Goal: Task Accomplishment & Management: Manage account settings

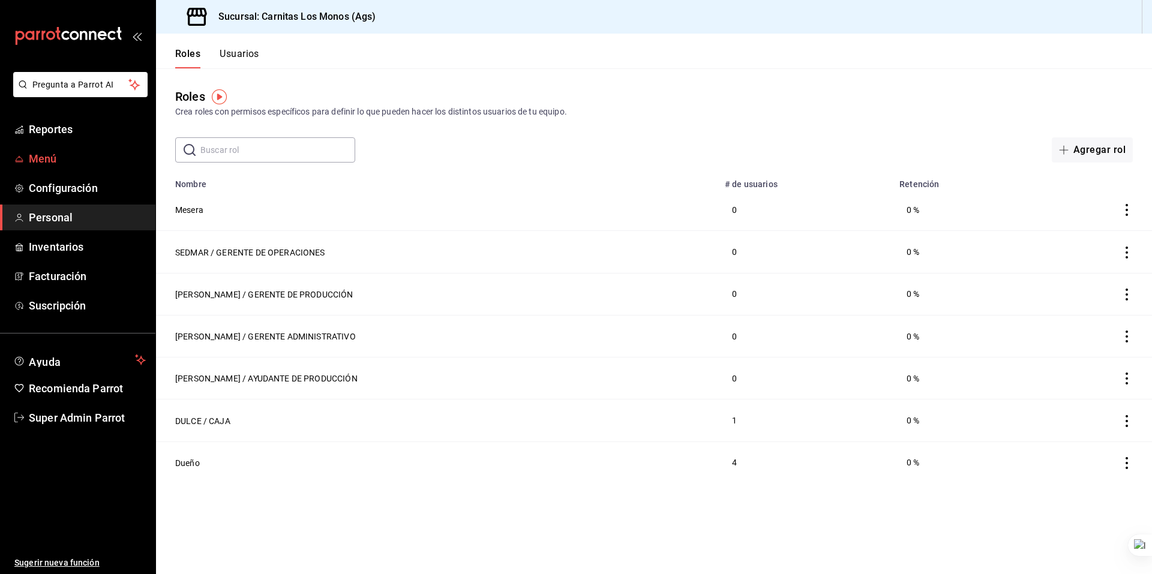
click at [47, 166] on span "Menú" at bounding box center [87, 159] width 117 height 16
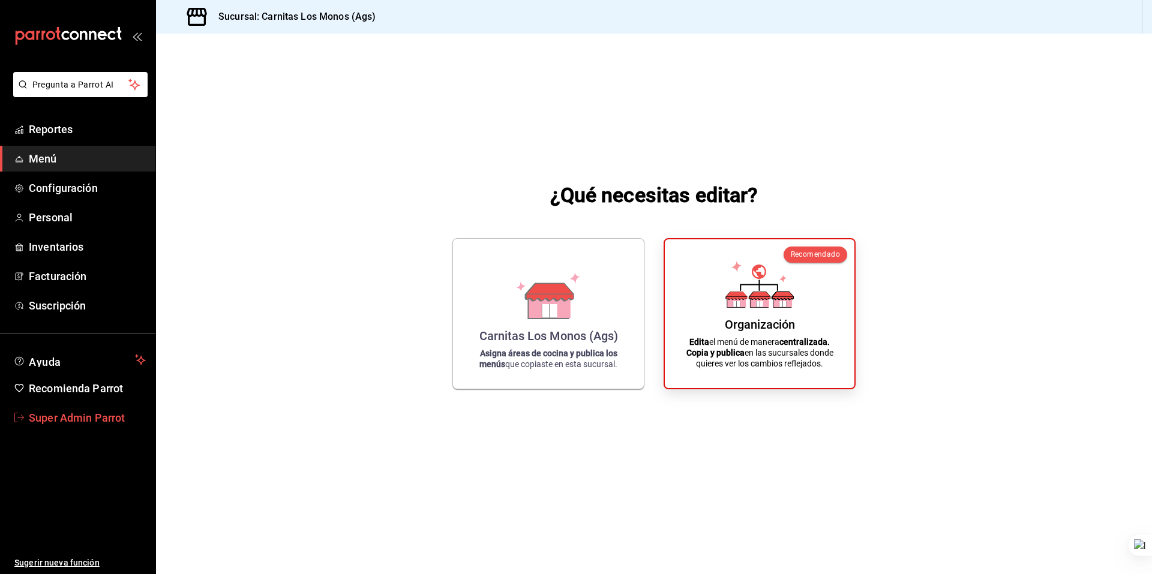
click at [83, 426] on link "Super Admin Parrot" at bounding box center [77, 418] width 155 height 26
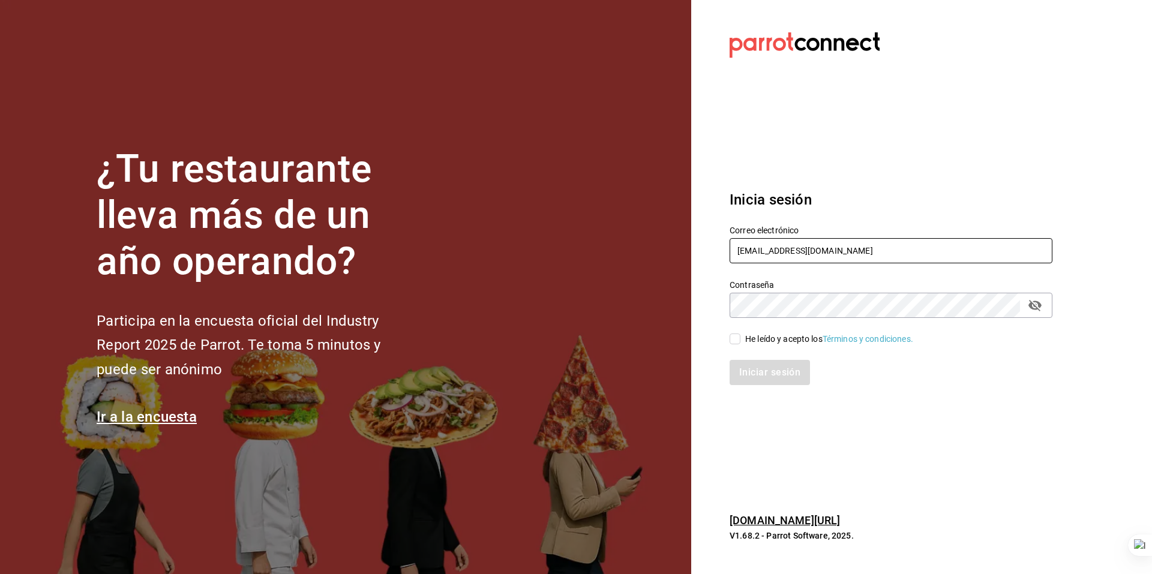
click at [828, 254] on input "carnitas@losmonos.com" at bounding box center [890, 250] width 323 height 25
type input "wikos@huixquilucan.com"
click at [767, 341] on div "He leído y acepto los Términos y condiciones." at bounding box center [829, 339] width 168 height 13
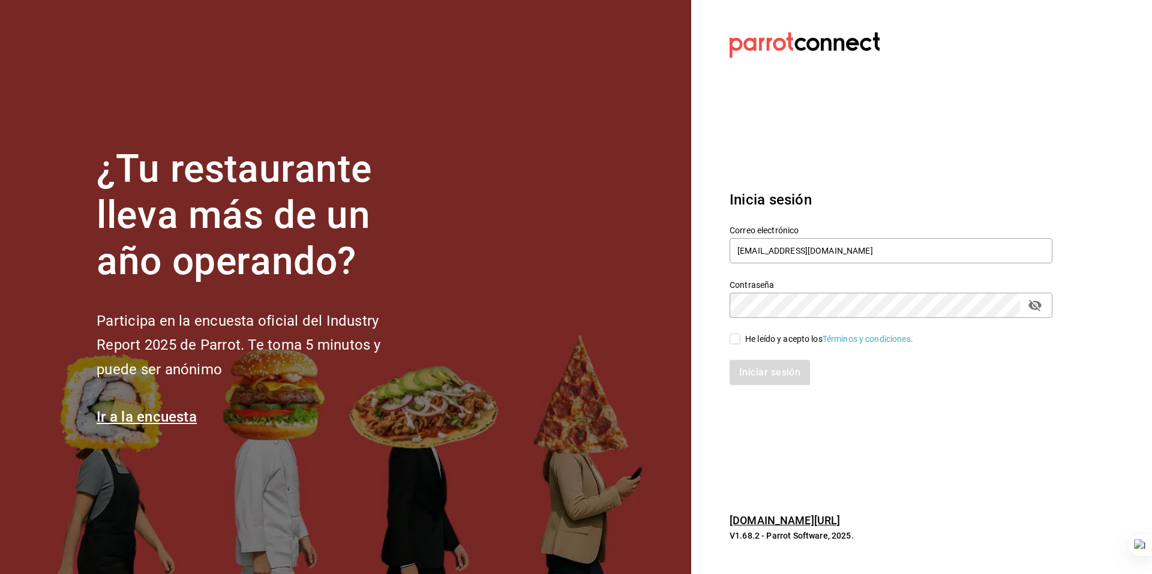
click at [740, 341] on input "He leído y acepto los Términos y condiciones." at bounding box center [734, 338] width 11 height 11
checkbox input "true"
click at [765, 371] on button "Iniciar sesión" at bounding box center [770, 372] width 82 height 25
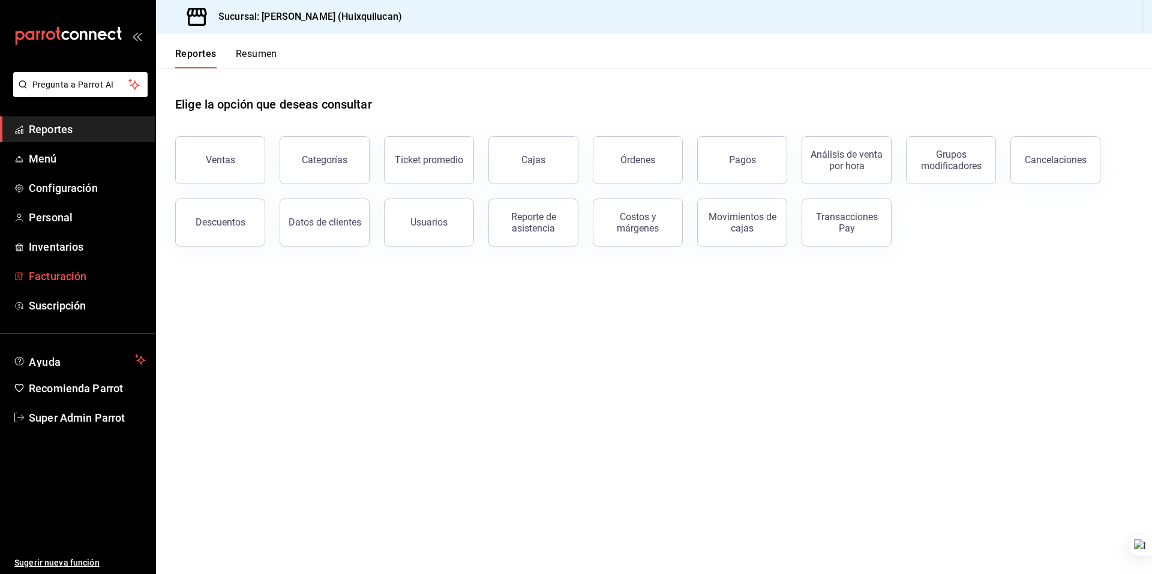
click at [85, 287] on link "Facturación" at bounding box center [77, 276] width 155 height 26
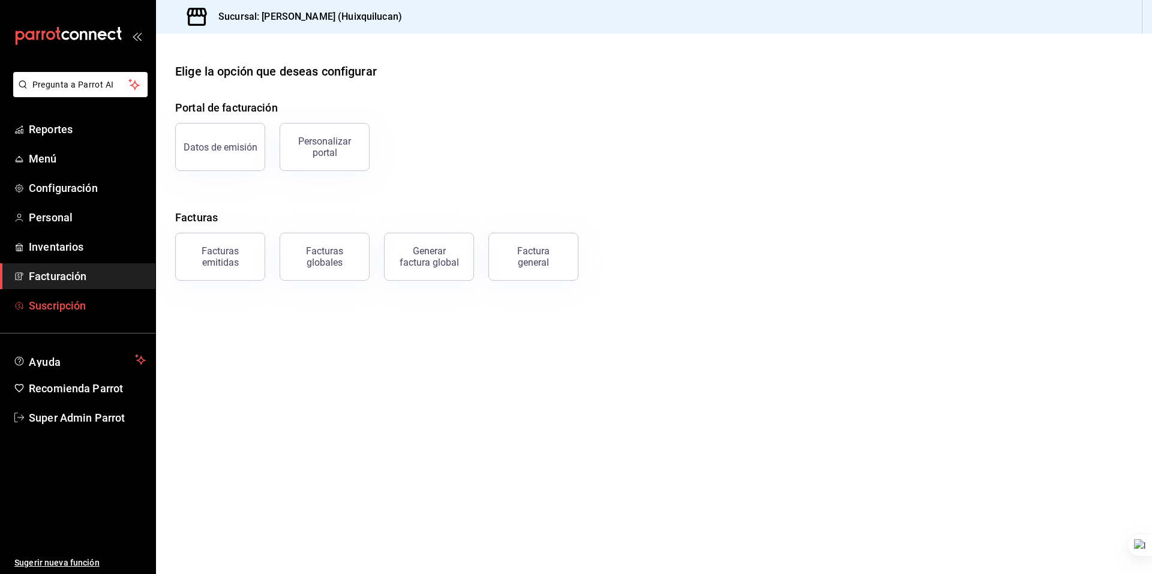
click at [88, 300] on span "Suscripción" at bounding box center [87, 305] width 117 height 16
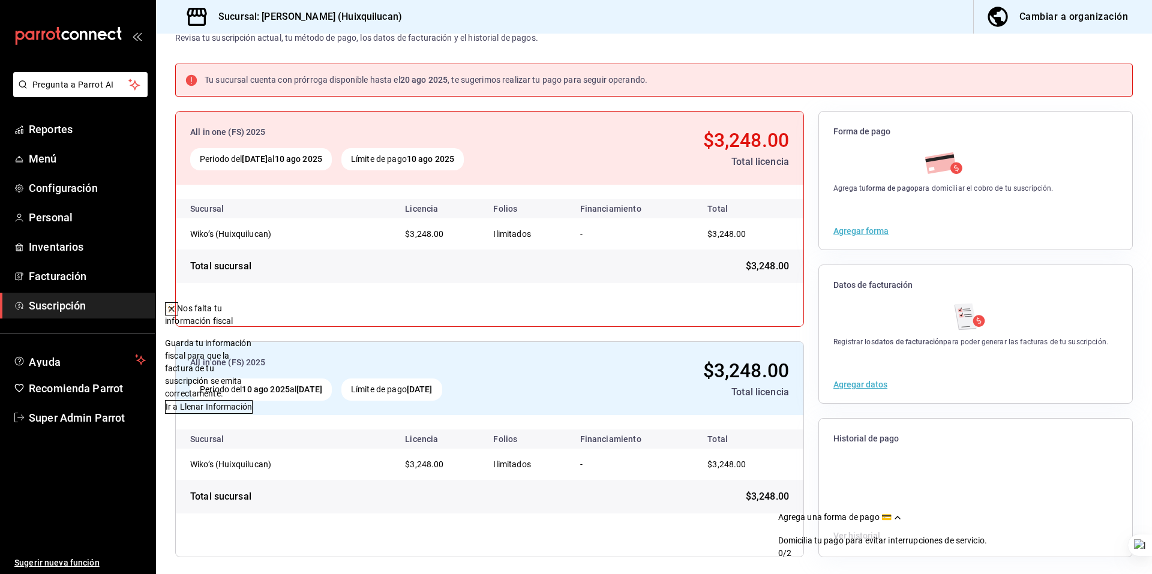
scroll to position [41, 0]
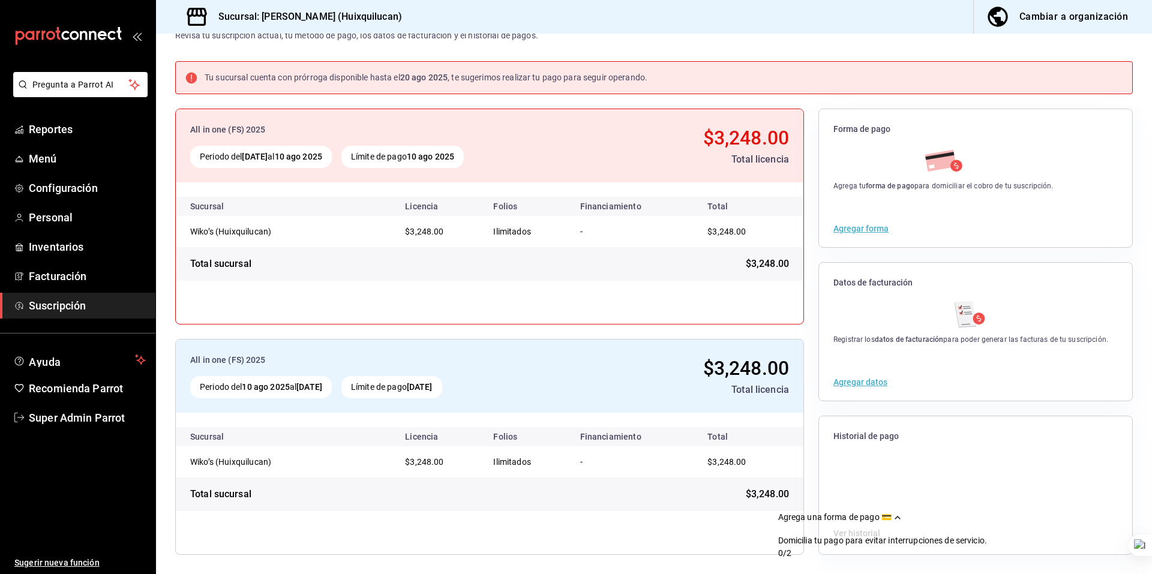
click at [713, 233] on span "$3,248.00" at bounding box center [726, 232] width 38 height 10
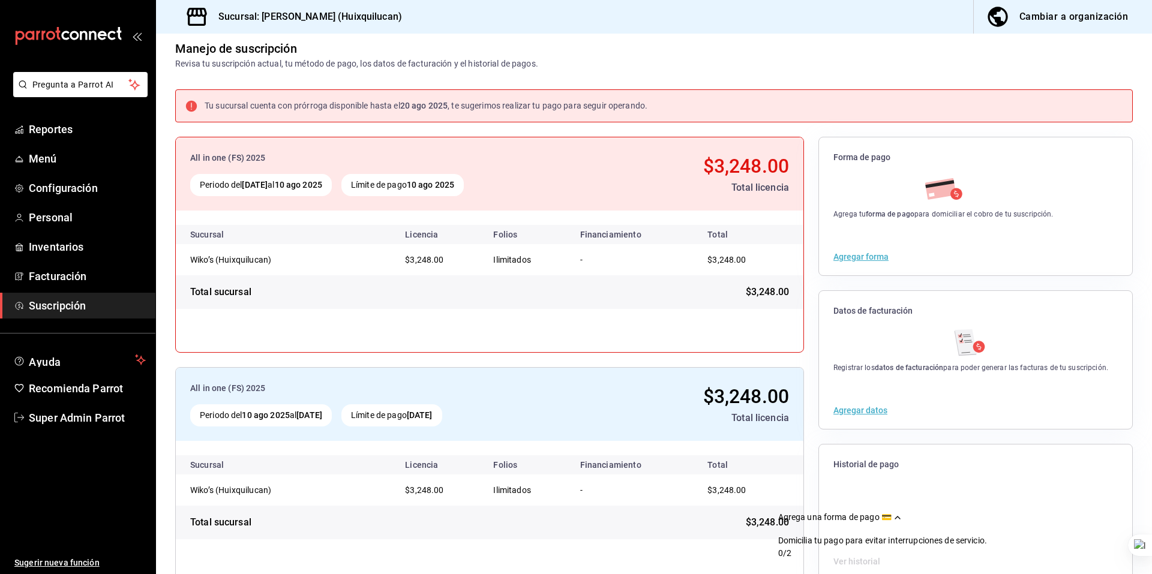
scroll to position [0, 0]
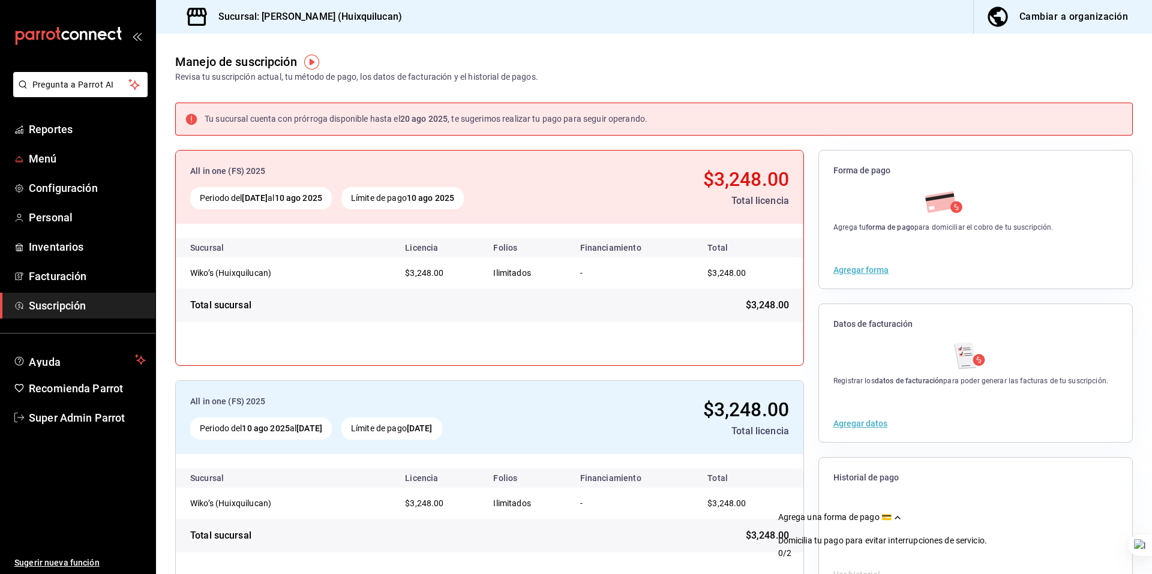
click at [74, 143] on ul "Reportes Menú Configuración Personal Inventarios Facturación Suscripción" at bounding box center [77, 217] width 155 height 202
click at [74, 137] on span "Reportes" at bounding box center [87, 129] width 117 height 16
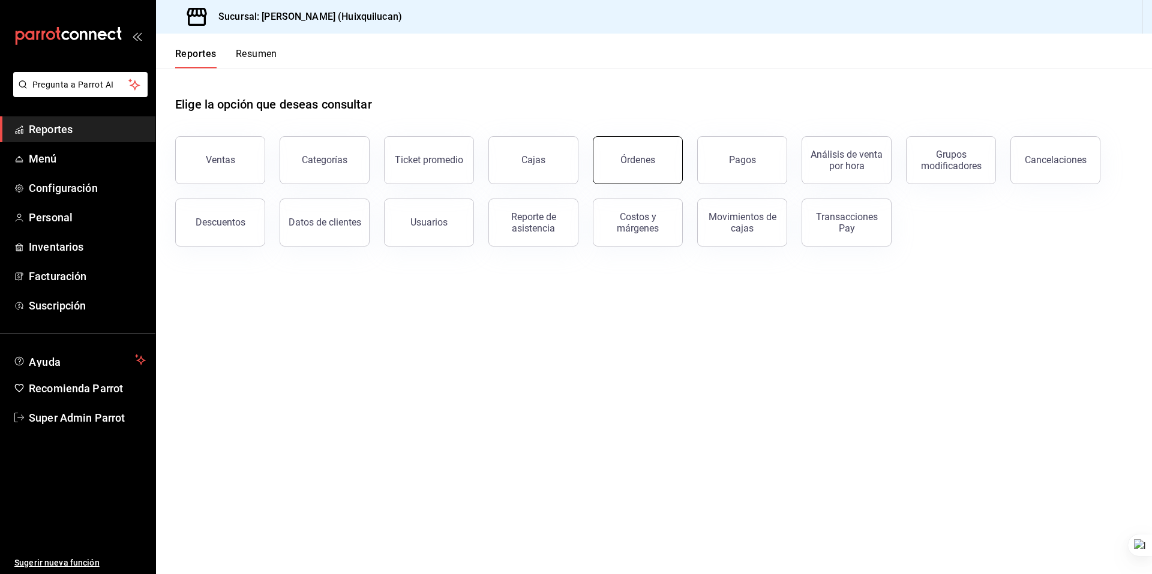
click at [643, 172] on button "Órdenes" at bounding box center [638, 160] width 90 height 48
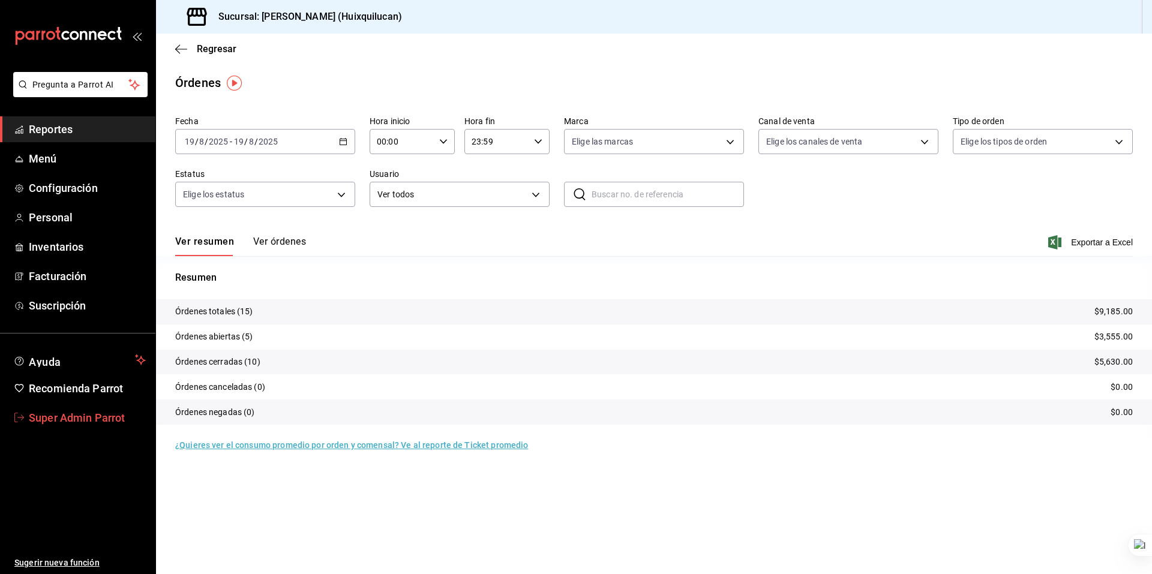
click at [61, 417] on span "Super Admin Parrot" at bounding box center [87, 418] width 117 height 16
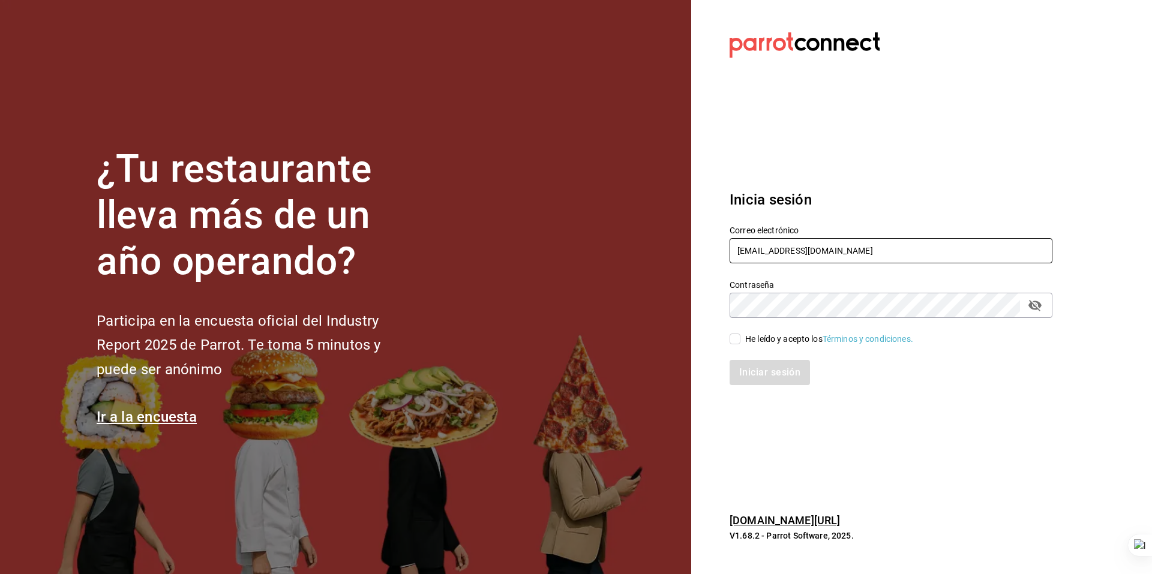
click at [773, 245] on input "wikos@huixquilucan.com" at bounding box center [890, 250] width 323 height 25
type input "dos@amici.com"
click at [746, 339] on div "He leído y acepto los Términos y condiciones." at bounding box center [829, 339] width 168 height 13
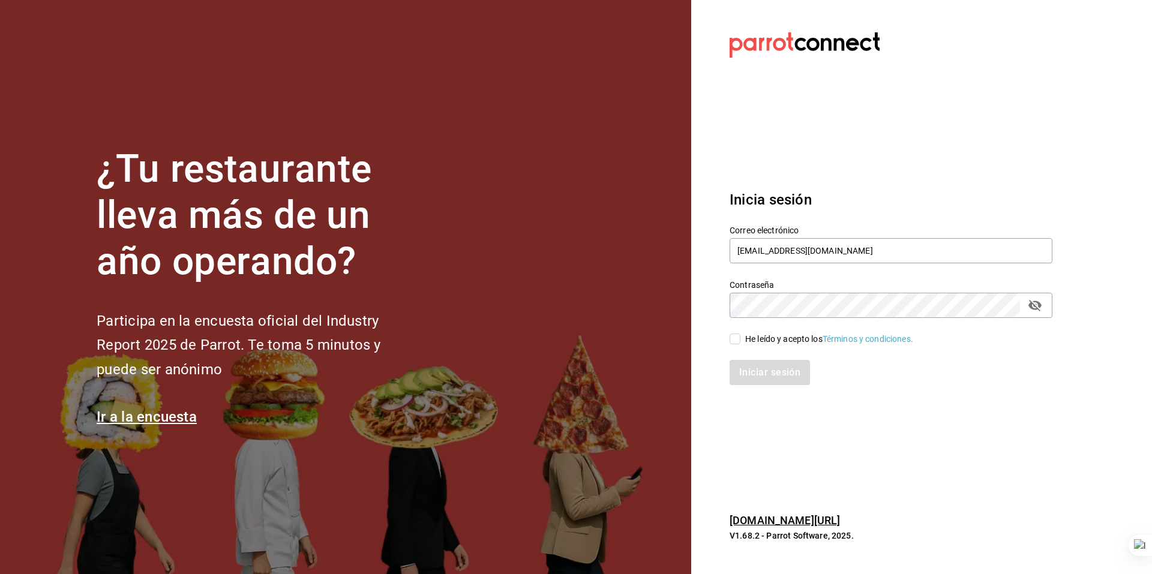
click at [740, 339] on input "He leído y acepto los Términos y condiciones." at bounding box center [734, 338] width 11 height 11
checkbox input "true"
click at [760, 374] on button "Iniciar sesión" at bounding box center [770, 372] width 82 height 25
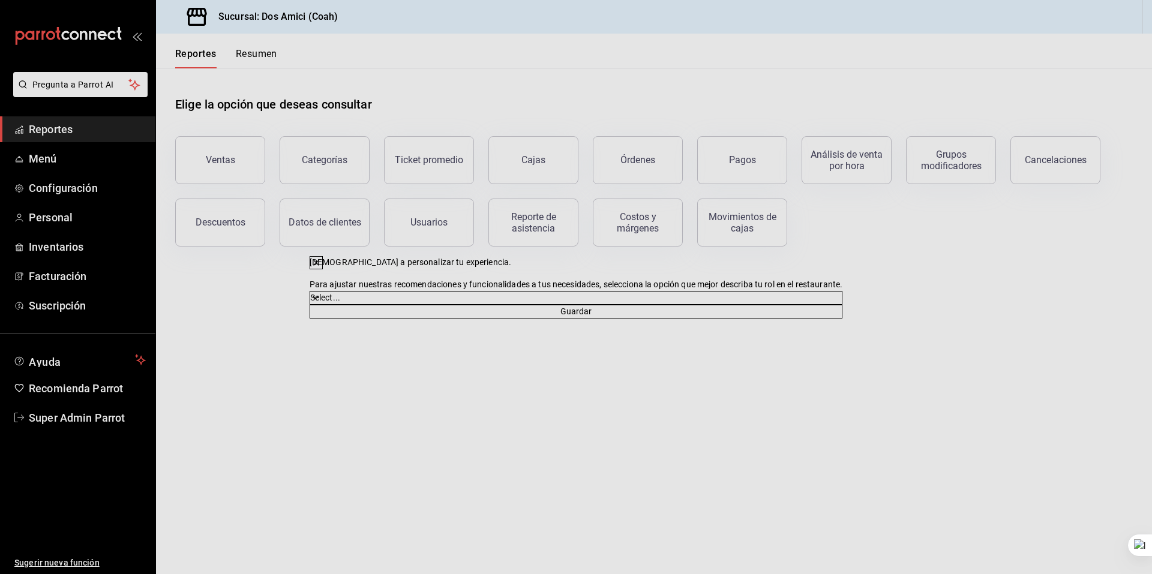
click at [321, 258] on icon at bounding box center [316, 263] width 10 height 10
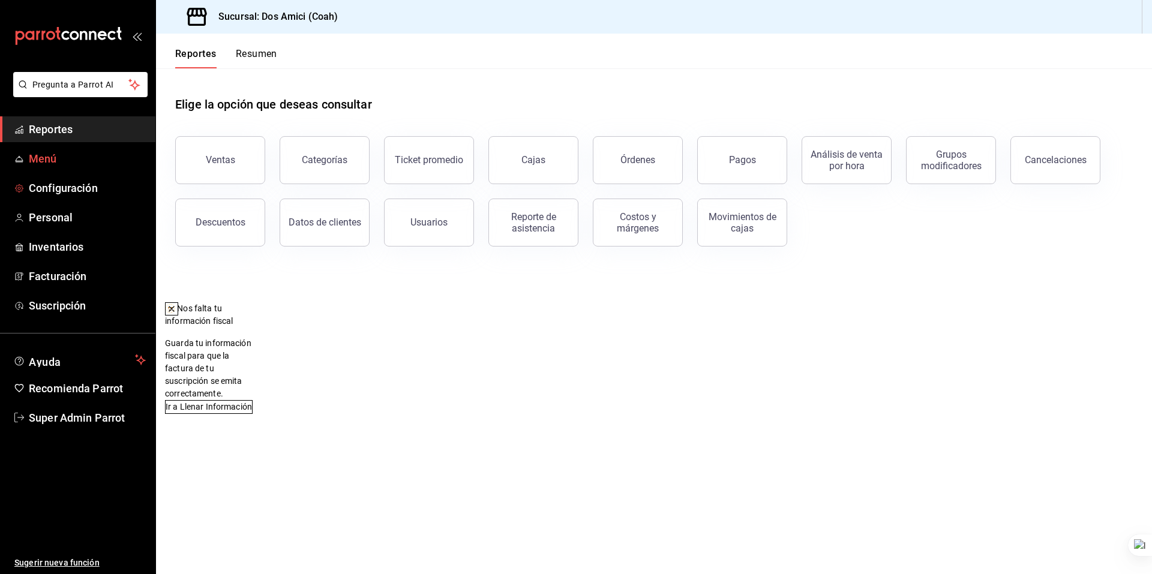
click at [74, 169] on link "Menú" at bounding box center [77, 159] width 155 height 26
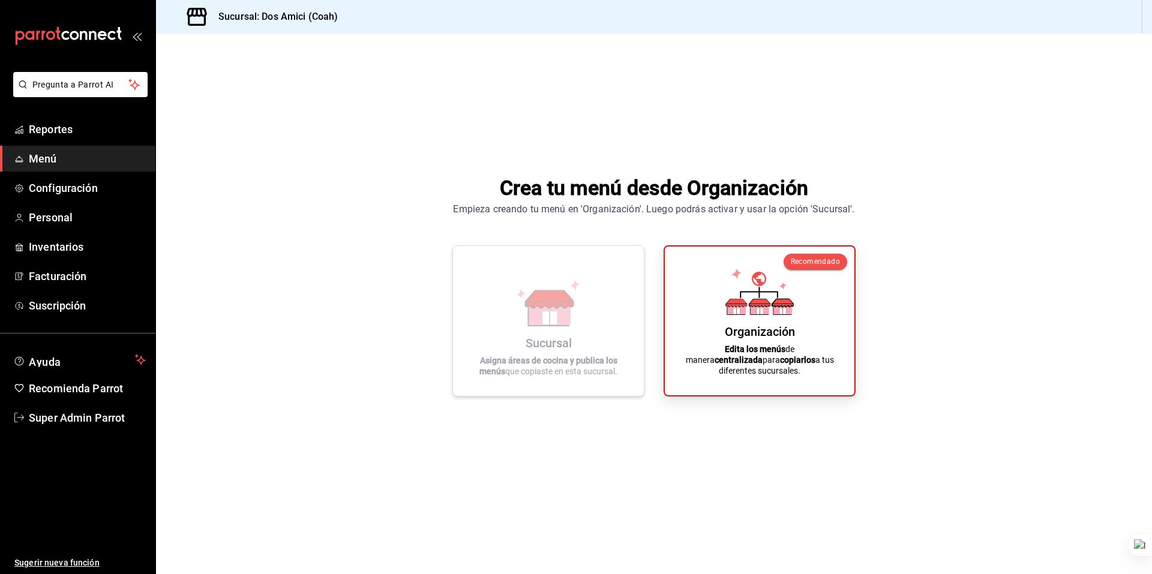
click at [587, 284] on div "Sucursal Asigna áreas de cocina y publica los menús que copiaste en esta sucurs…" at bounding box center [548, 321] width 162 height 131
click at [725, 287] on div "Organización Edita los menús de manera centralizada para copiarlos a tus difere…" at bounding box center [759, 319] width 161 height 130
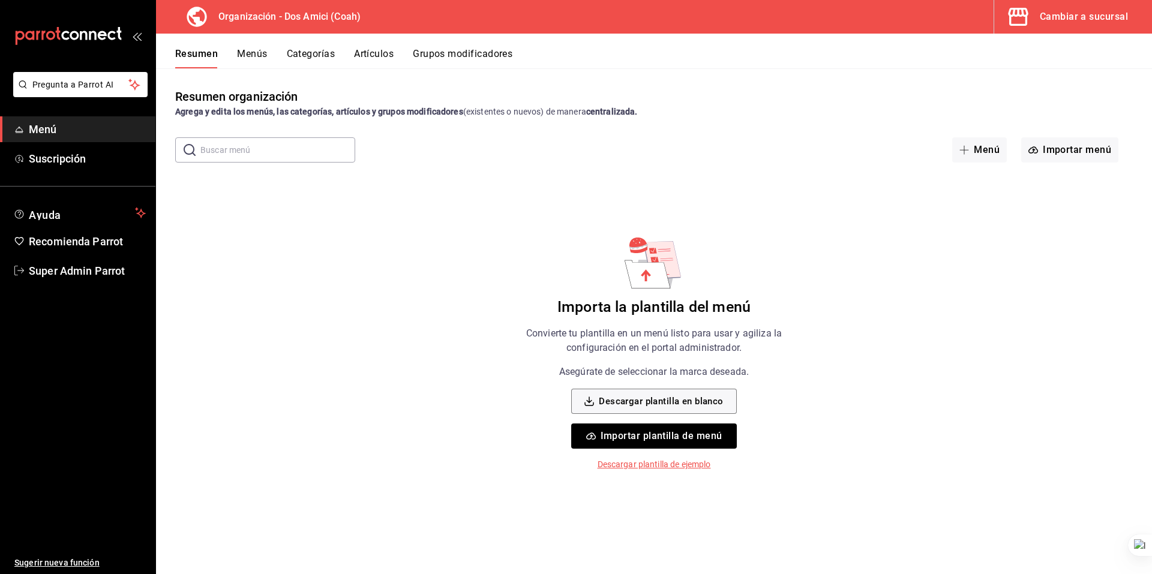
click at [244, 54] on button "Menús" at bounding box center [252, 58] width 30 height 20
click at [347, 115] on strong "centralizada." at bounding box center [330, 112] width 52 height 10
click at [326, 107] on strong "centralizada." at bounding box center [330, 112] width 52 height 10
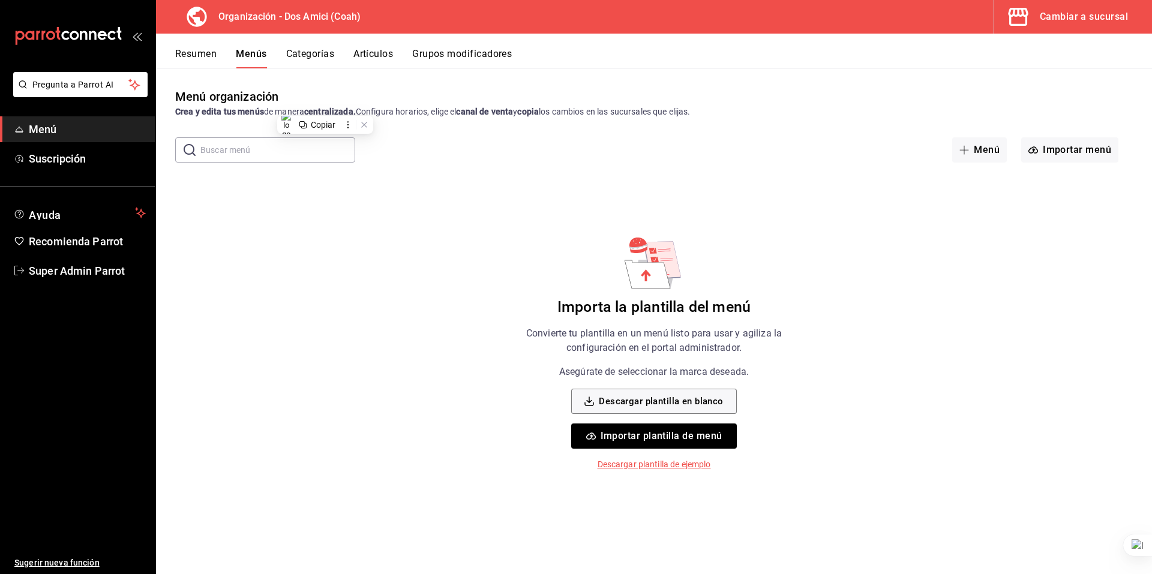
click at [350, 104] on div "Menú organización Crea y edita tus menús de manera centralizada. Configura hora…" at bounding box center [654, 103] width 996 height 31
click at [365, 108] on div "Crea y edita tus menús de manera centralizada. Configura horarios, elige el can…" at bounding box center [653, 112] width 957 height 13
click at [367, 108] on div "Crea y edita tus menús de manera centralizada. Configura horarios, elige el can…" at bounding box center [653, 112] width 957 height 13
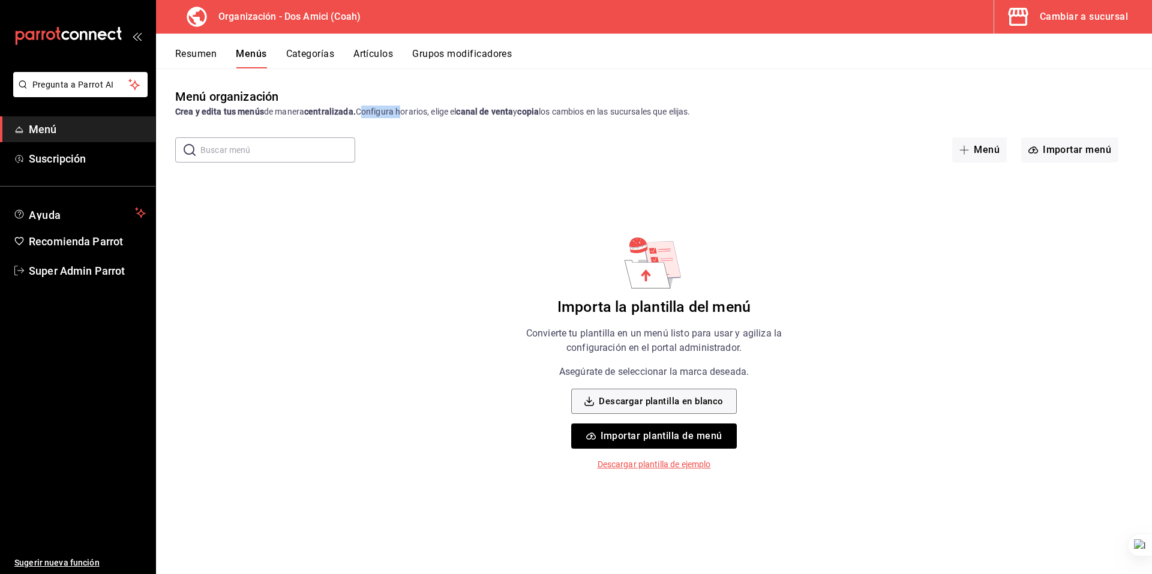
click at [367, 108] on div "Crea y edita tus menús de manera centralizada. Configura horarios, elige el can…" at bounding box center [653, 112] width 957 height 13
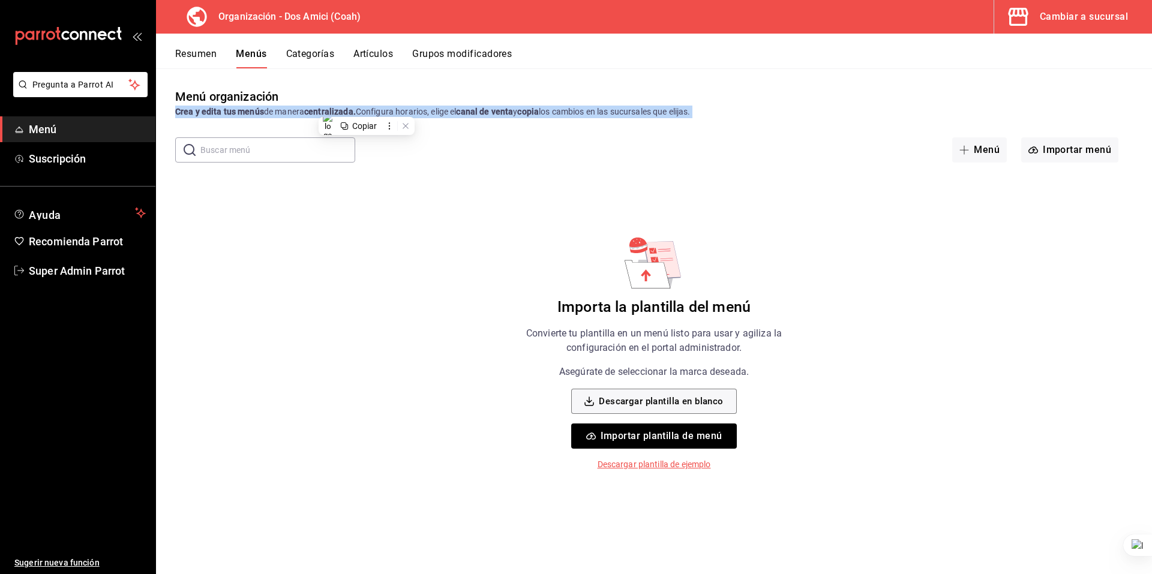
click at [367, 108] on div "Crea y edita tus menús de manera centralizada. Configura horarios, elige el can…" at bounding box center [653, 112] width 957 height 13
click at [366, 106] on div "Crea y edita tus menús de manera centralizada. Configura horarios, elige el can…" at bounding box center [653, 112] width 957 height 13
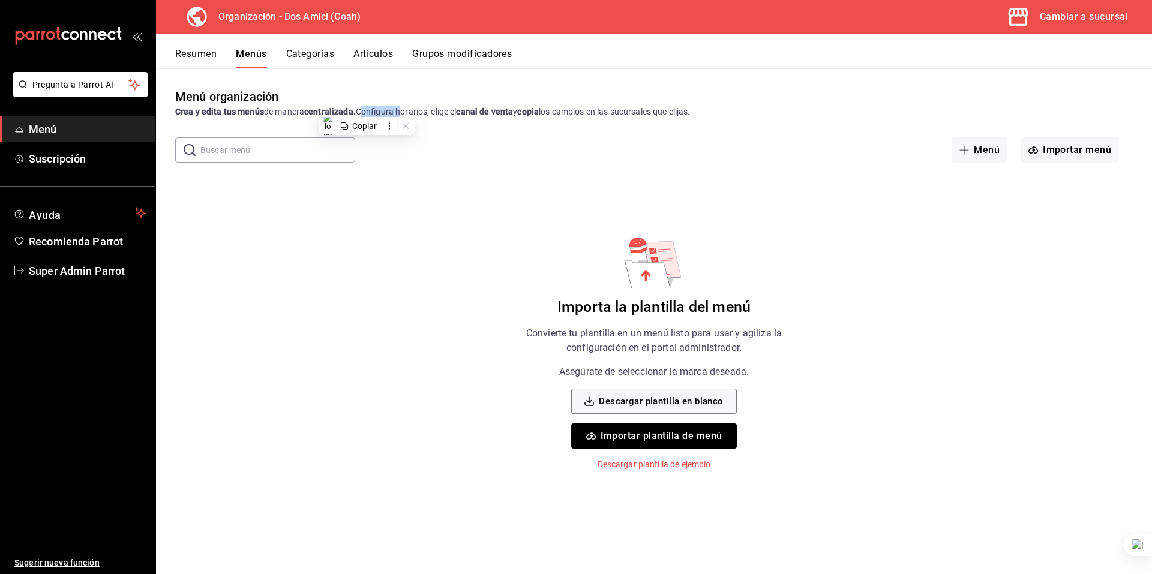
click at [366, 106] on div "Crea y edita tus menús de manera centralizada. Configura horarios, elige el can…" at bounding box center [653, 112] width 957 height 13
click at [365, 104] on div "Menú organización Crea y edita tus menús de manera centralizada. Configura hora…" at bounding box center [654, 103] width 996 height 31
click at [369, 110] on div "Crea y edita tus menús de manera centralizada. Configura horarios, elige el can…" at bounding box center [653, 112] width 957 height 13
click at [1012, 16] on icon "button" at bounding box center [1018, 17] width 20 height 18
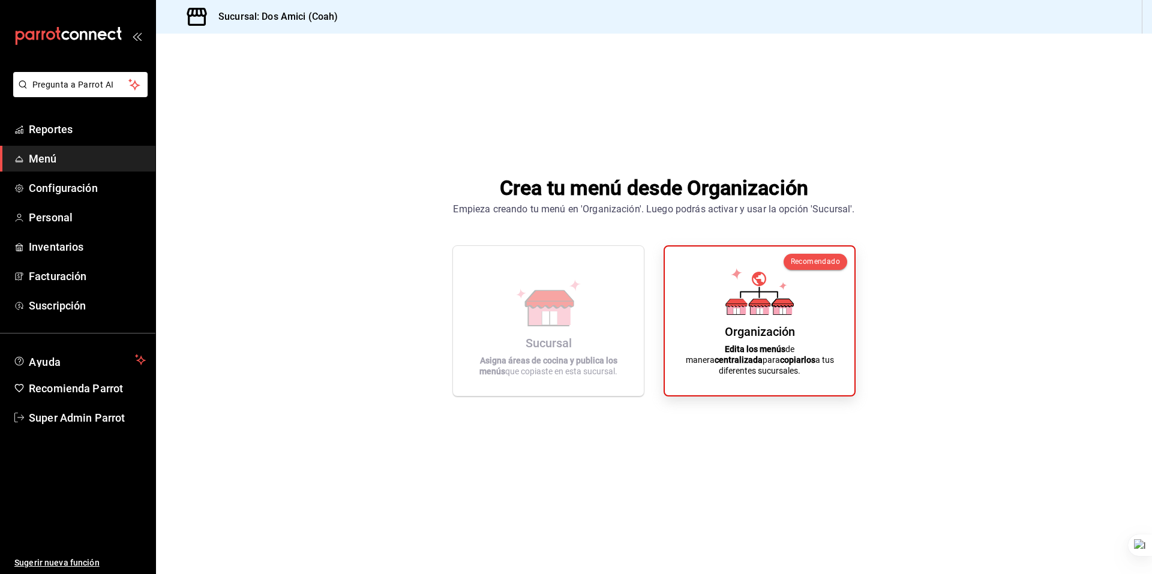
drag, startPoint x: 463, startPoint y: 153, endPoint x: 444, endPoint y: 3, distance: 151.2
click at [461, 152] on div "Crea tu menú desde Organización Empieza creando tu menú en 'Organización'. Lueg…" at bounding box center [654, 285] width 996 height 502
click at [75, 419] on span "Super Admin Parrot" at bounding box center [87, 418] width 117 height 16
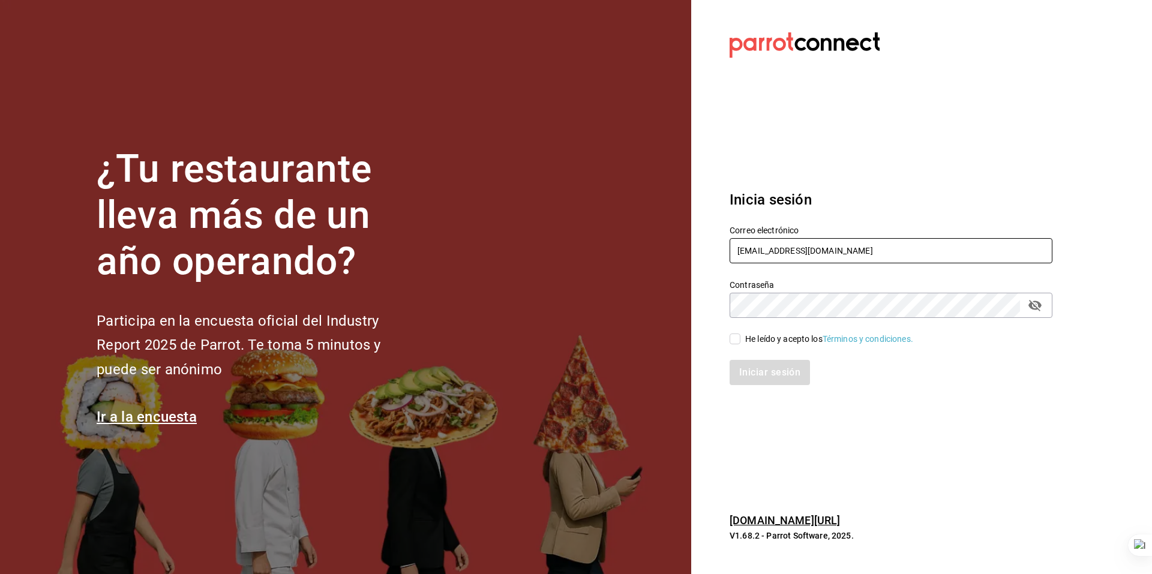
click at [789, 250] on input "dos@amici.com" at bounding box center [890, 250] width 323 height 25
type input "multiuser@beefcapital.com"
click at [751, 336] on div "He leído y acepto los Términos y condiciones." at bounding box center [829, 339] width 168 height 13
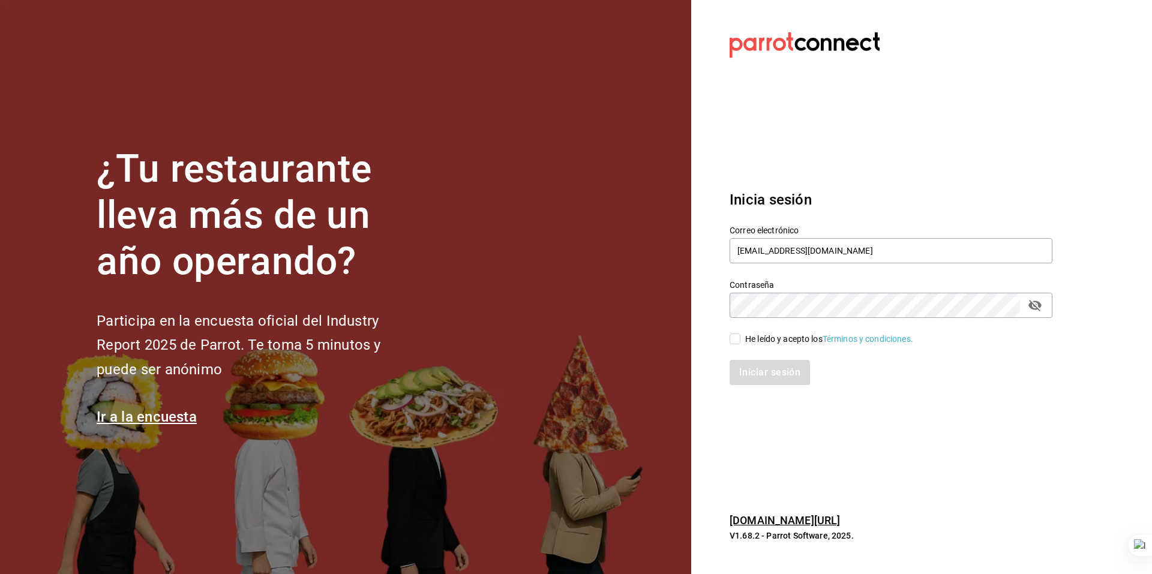
click at [740, 336] on input "He leído y acepto los Términos y condiciones." at bounding box center [734, 338] width 11 height 11
checkbox input "true"
click at [759, 372] on button "Iniciar sesión" at bounding box center [770, 372] width 82 height 25
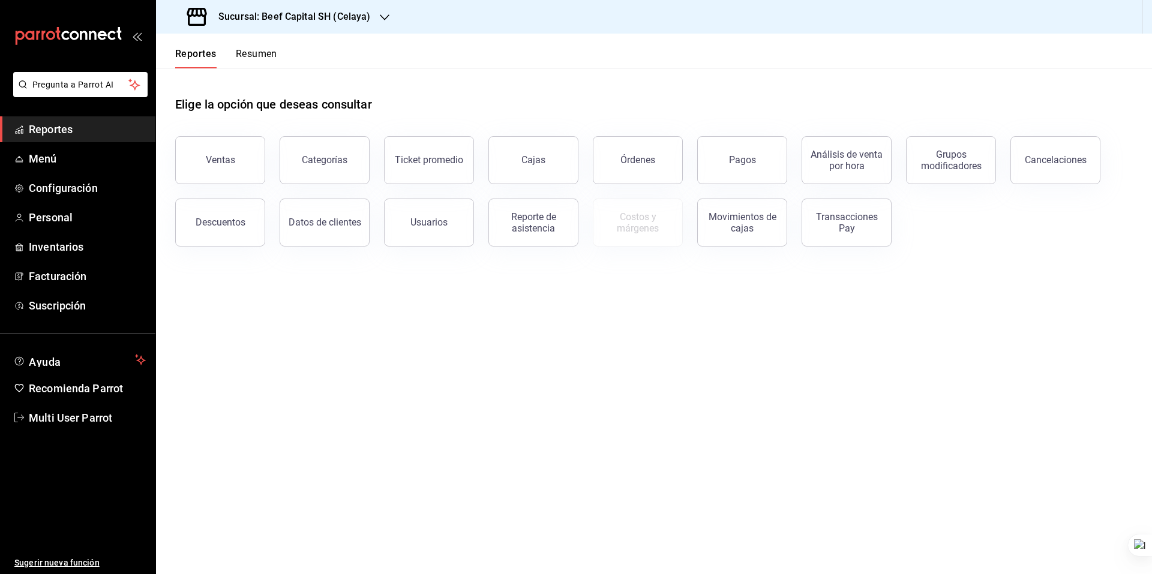
click at [60, 131] on span "Reportes" at bounding box center [87, 129] width 117 height 16
click at [259, 64] on button "Resumen" at bounding box center [256, 58] width 41 height 20
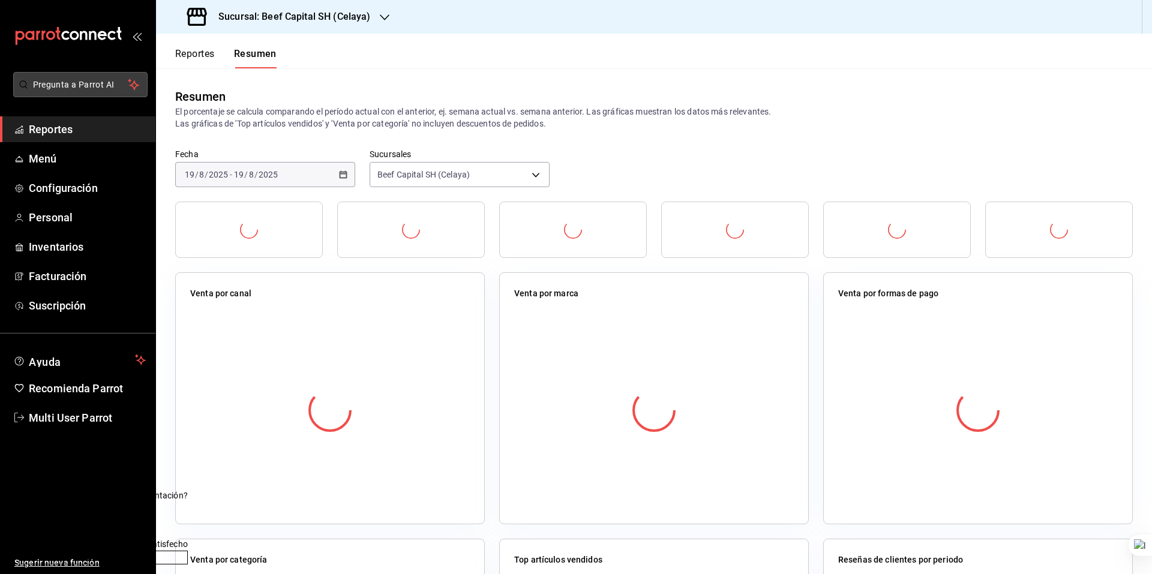
click at [109, 75] on button "Pregunta a Parrot AI" at bounding box center [80, 84] width 134 height 25
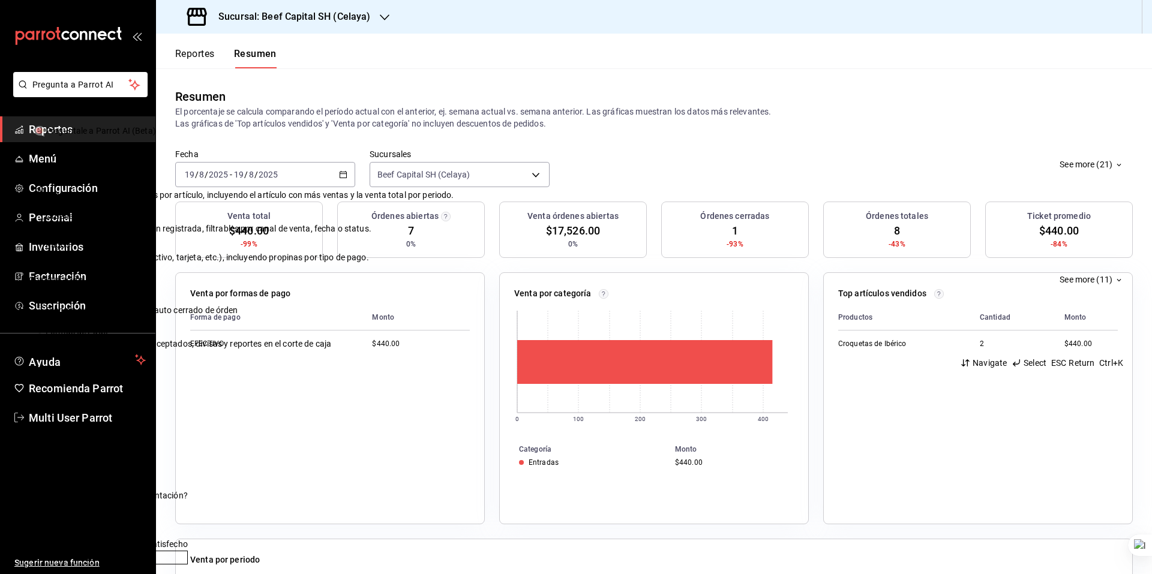
click at [59, 129] on div "Quiero cancelar una orden Pregúntale a Parrot AI (Beta) Reportes See more (21) …" at bounding box center [576, 287] width 1152 height 574
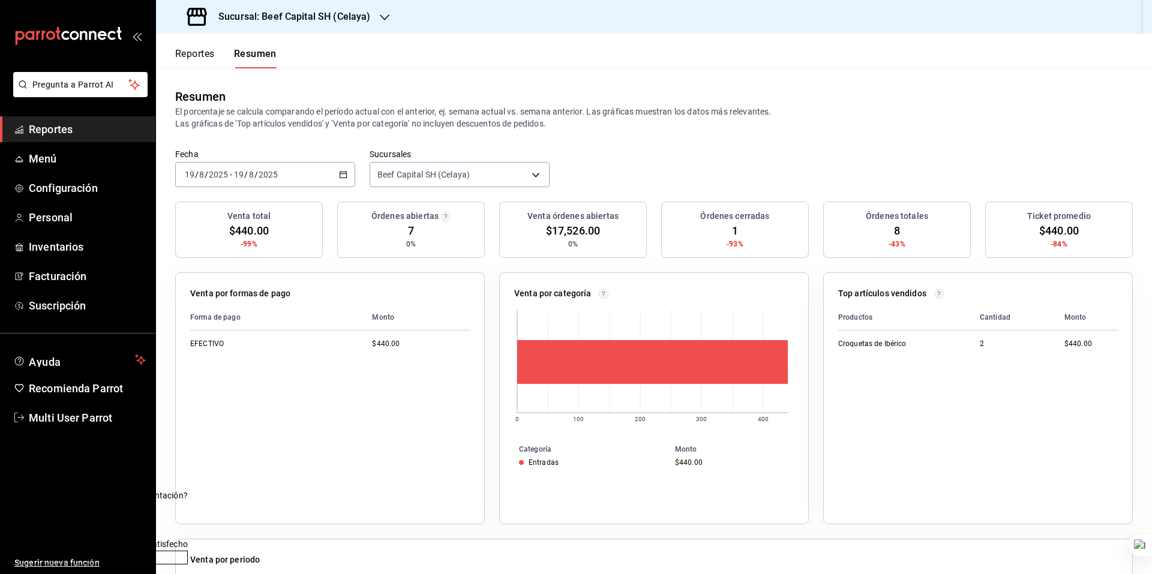
click at [67, 129] on span "Reportes" at bounding box center [87, 129] width 117 height 16
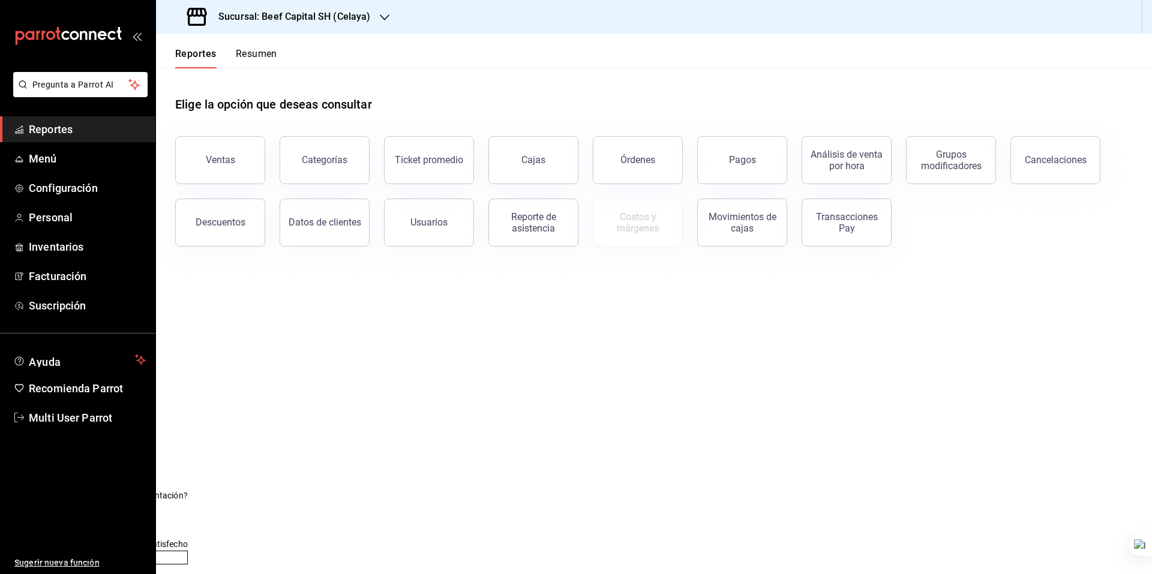
click at [67, 129] on span "Reportes" at bounding box center [87, 129] width 117 height 16
click at [846, 227] on div "Transacciones Pay" at bounding box center [846, 222] width 74 height 23
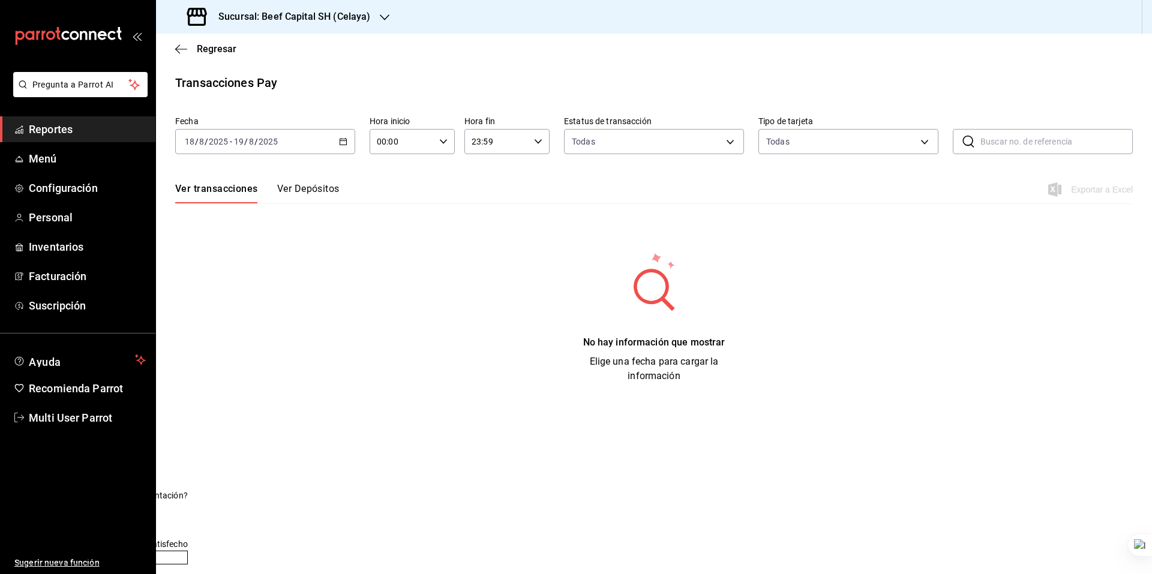
click at [266, 149] on div "[DATE] [DATE] - [DATE] [DATE]" at bounding box center [265, 141] width 180 height 25
click at [222, 285] on span "Año actual" at bounding box center [231, 285] width 93 height 13
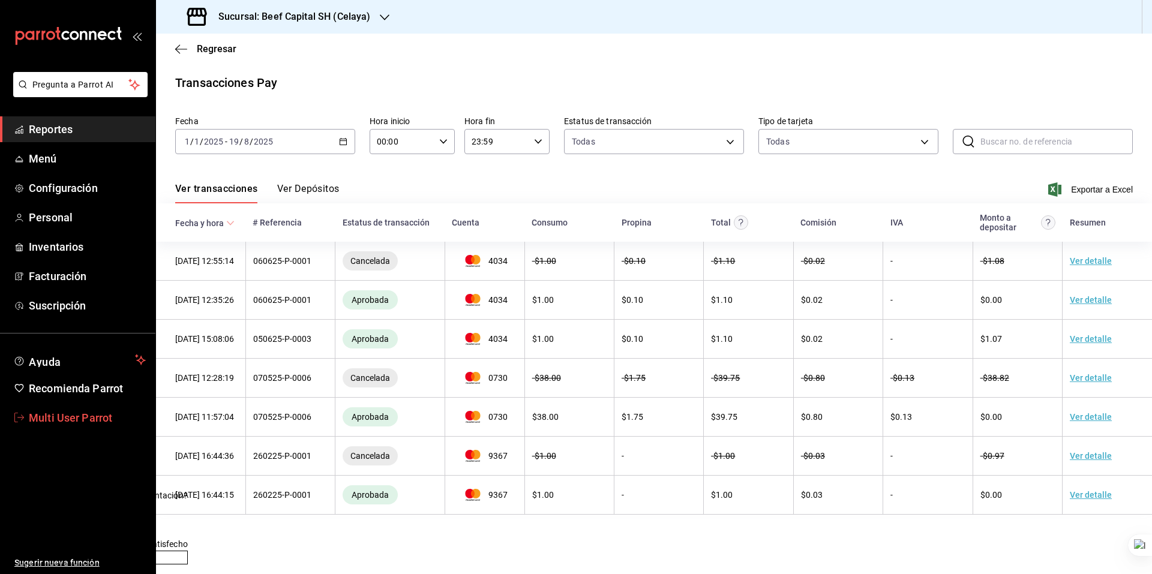
click at [92, 408] on link "Multi User Parrot" at bounding box center [77, 418] width 155 height 26
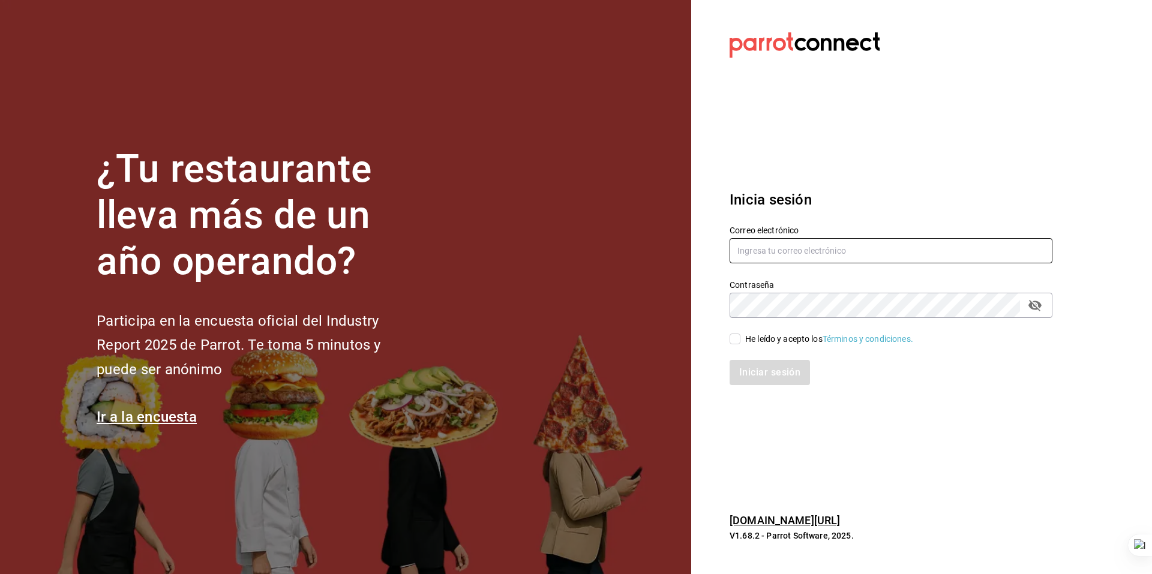
type input "multiuser@beefcapital.com"
click at [799, 257] on input "multiuser@beefcapital.com" at bounding box center [890, 250] width 323 height 25
click at [767, 343] on div "He leído y acepto los Términos y condiciones." at bounding box center [829, 339] width 168 height 13
click at [740, 343] on input "He leído y acepto los Términos y condiciones." at bounding box center [734, 338] width 11 height 11
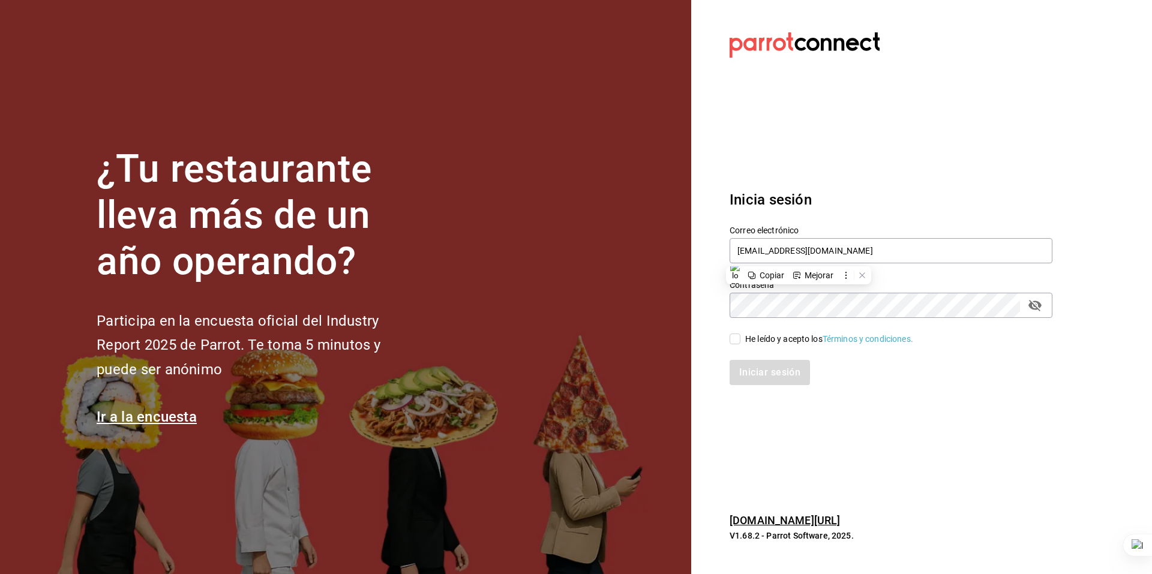
checkbox input "true"
click at [767, 372] on button "Iniciar sesión" at bounding box center [770, 372] width 82 height 25
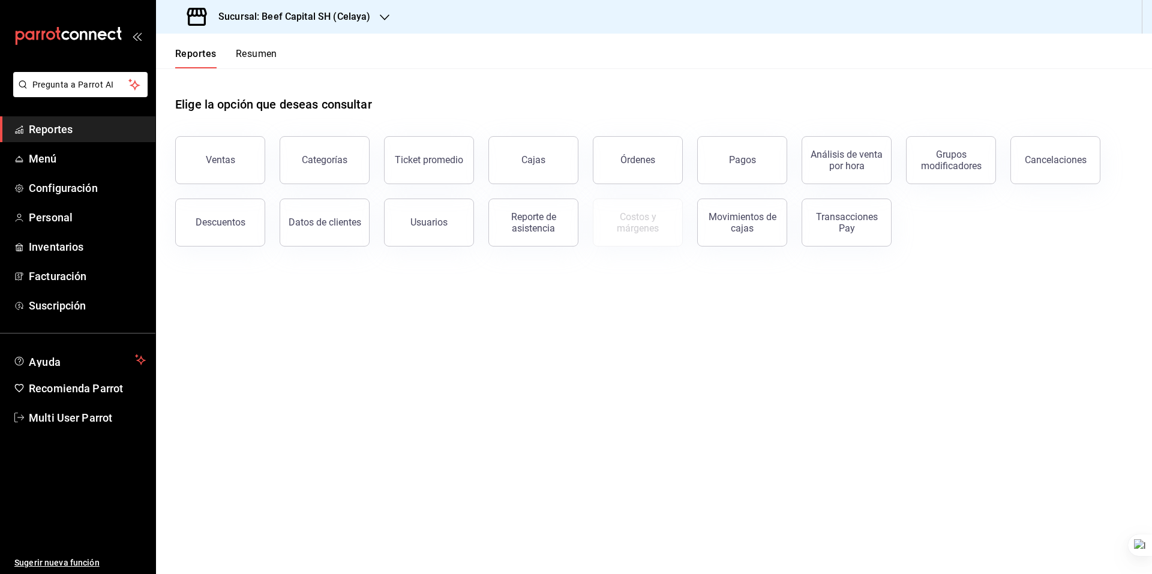
click at [230, 16] on h3 "Sucursal: Beef Capital SH (Celaya)" at bounding box center [289, 17] width 161 height 14
click at [268, 82] on div "Beef Capital SHI ([GEOGRAPHIC_DATA])" at bounding box center [246, 79] width 161 height 13
click at [850, 235] on button "Transacciones Pay" at bounding box center [846, 223] width 90 height 48
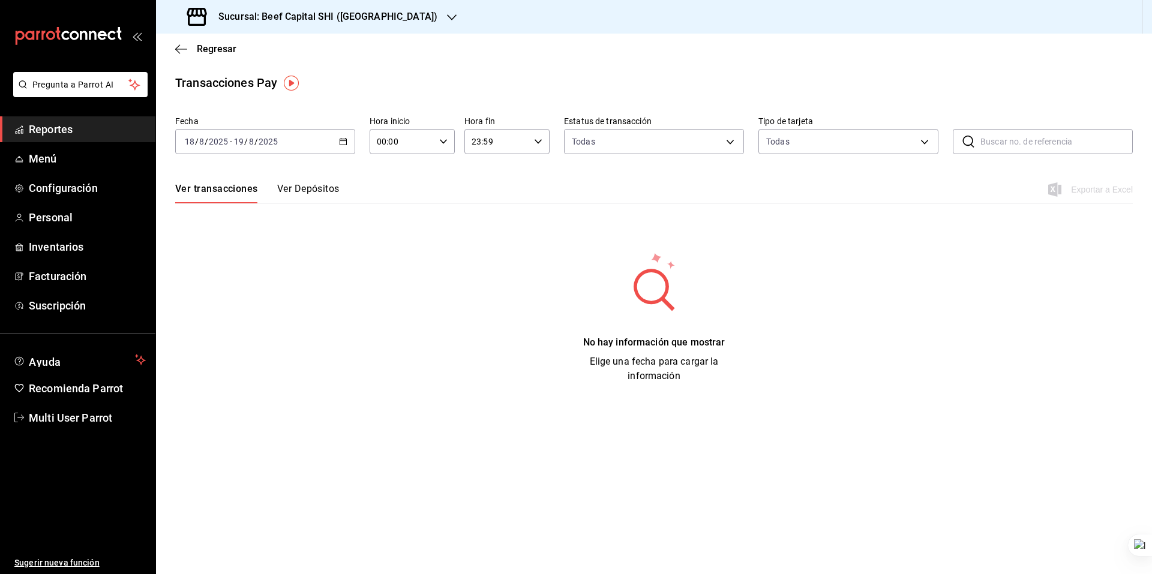
click at [233, 132] on div "[DATE] [DATE] - [DATE] [DATE]" at bounding box center [265, 141] width 180 height 25
click at [213, 276] on li "Año actual" at bounding box center [232, 285] width 112 height 27
